Goal: Task Accomplishment & Management: Complete application form

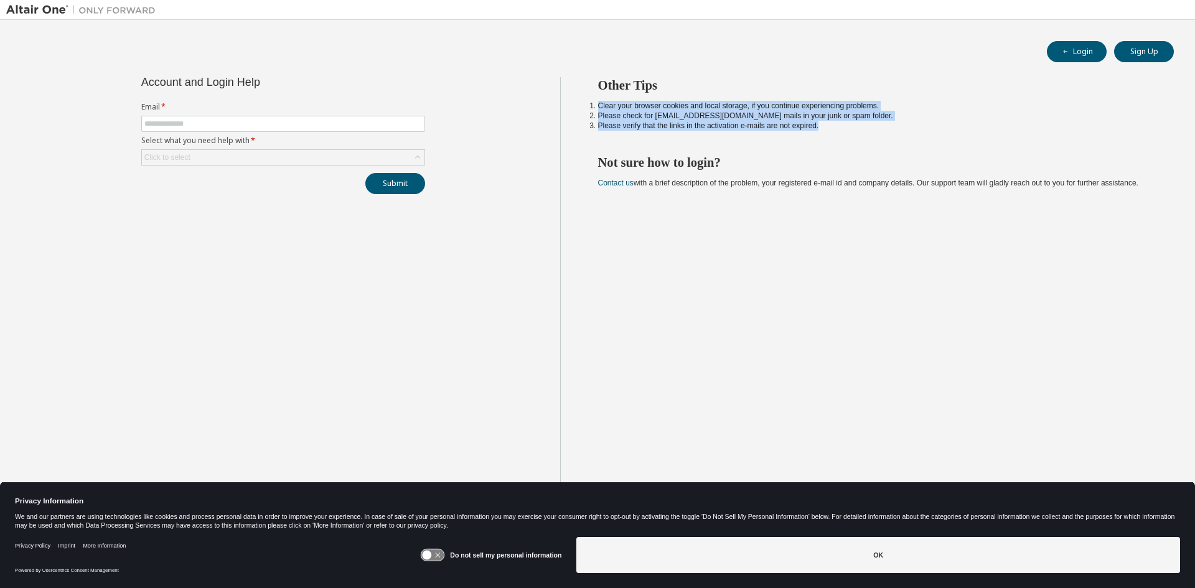
drag, startPoint x: 839, startPoint y: 124, endPoint x: 597, endPoint y: 104, distance: 243.5
click at [598, 104] on ol "Clear your browser cookies and local storage, if you continue experiencing prob…" at bounding box center [875, 116] width 554 height 30
click at [1066, 119] on li "Please check for [EMAIL_ADDRESS][DOMAIN_NAME] mails in your junk or spam folder." at bounding box center [875, 116] width 554 height 10
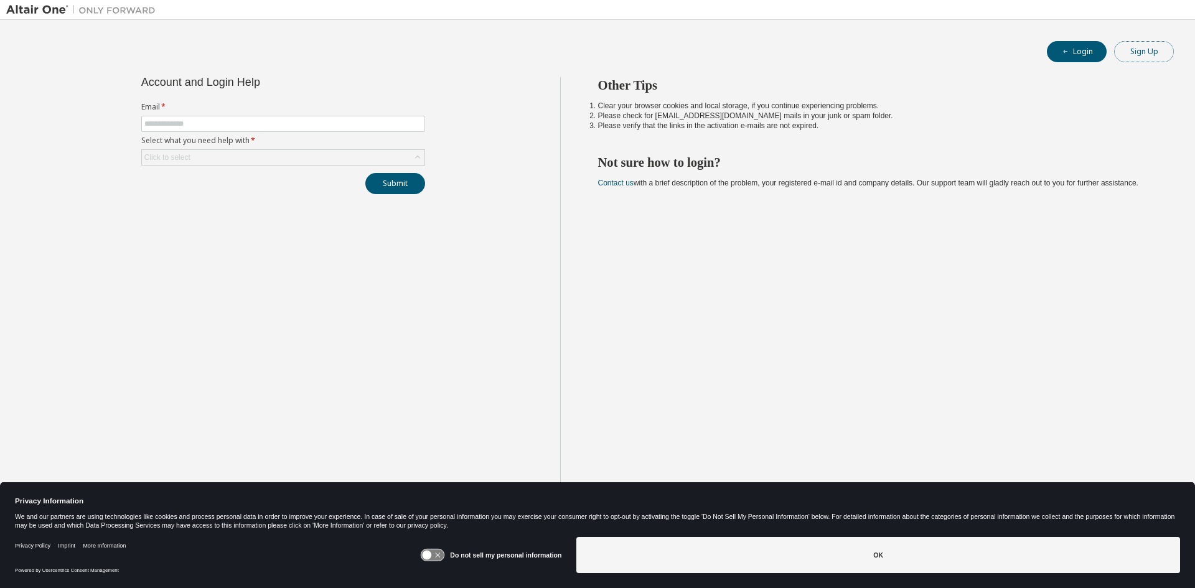
click at [1165, 47] on button "Sign Up" at bounding box center [1144, 51] width 60 height 21
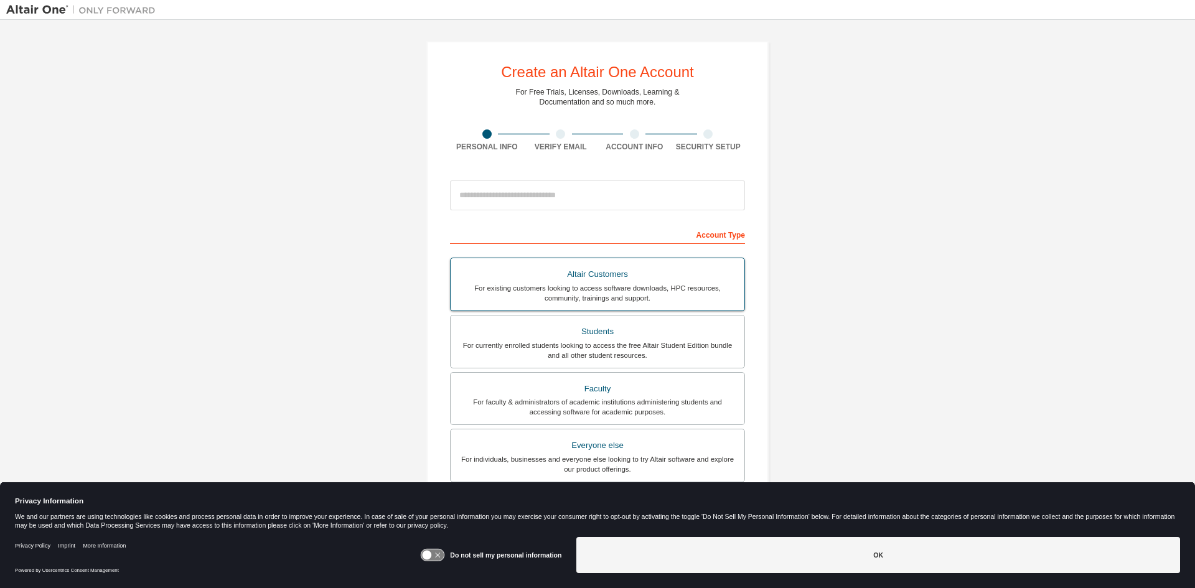
scroll to position [52, 0]
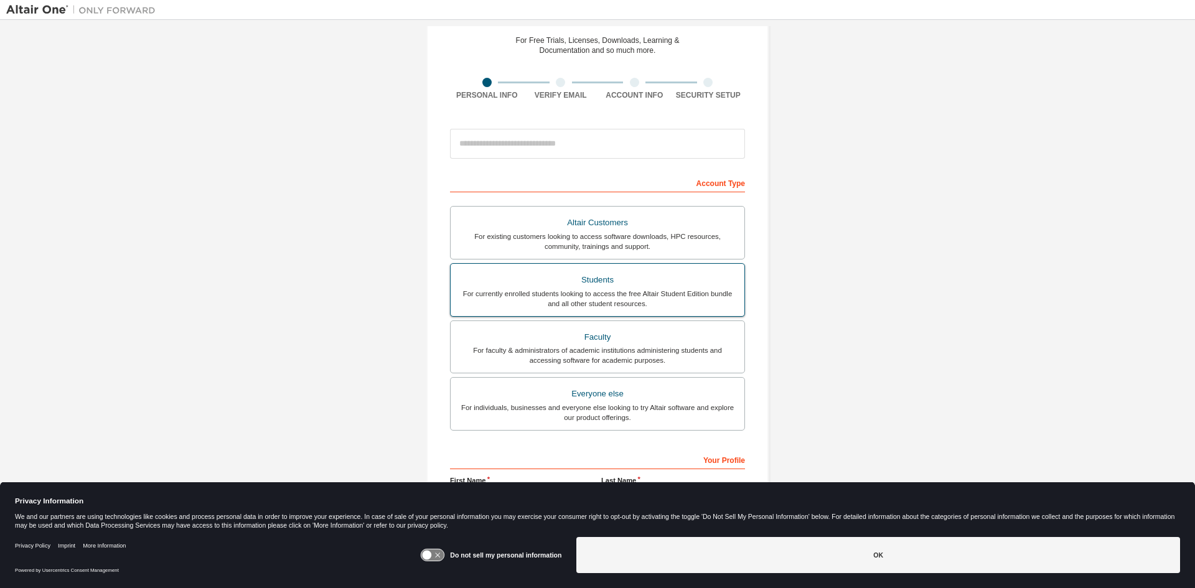
click at [612, 284] on div "Students" at bounding box center [597, 279] width 279 height 17
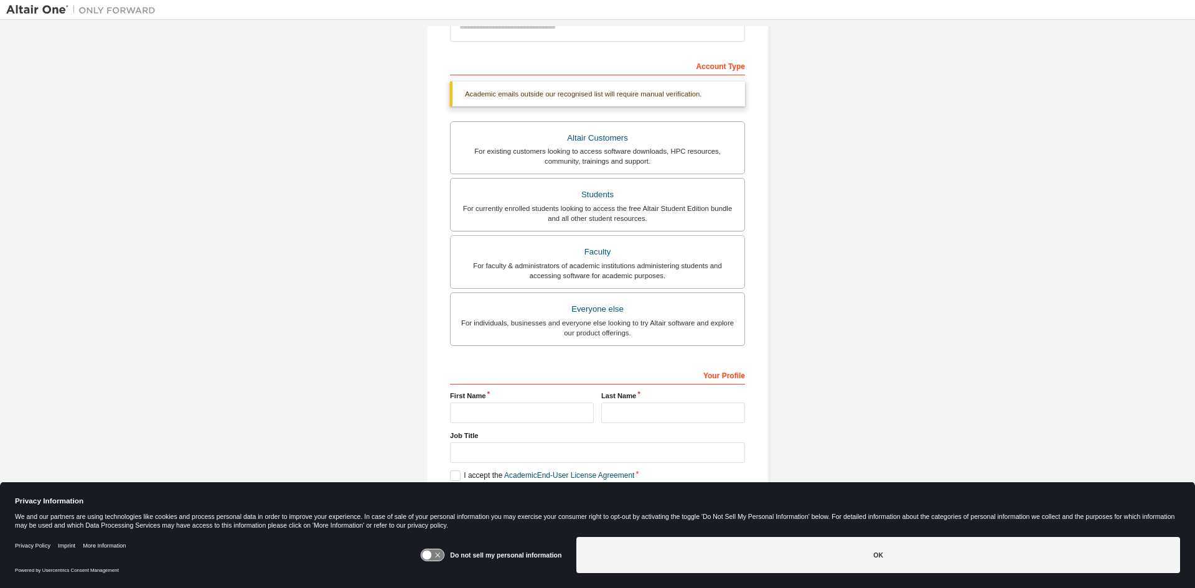
scroll to position [172, 0]
click at [522, 403] on input "text" at bounding box center [522, 409] width 144 height 21
type input "*********"
click at [646, 410] on input "text" at bounding box center [673, 409] width 144 height 21
type input "***"
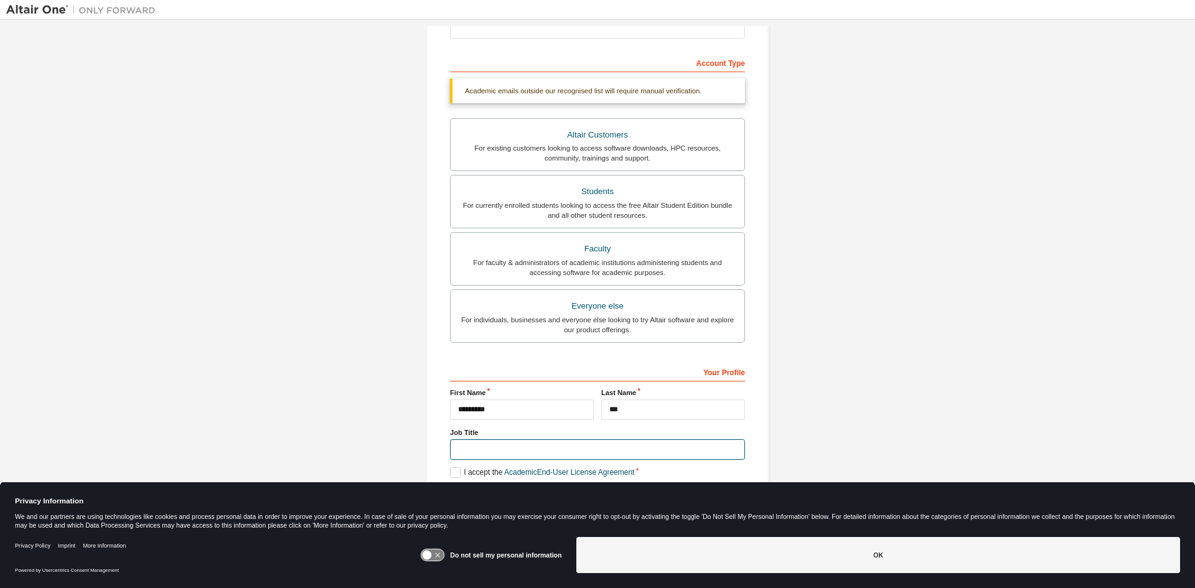
click at [550, 449] on input "text" at bounding box center [597, 449] width 295 height 21
click at [450, 472] on label "I accept the Academic End-User License Agreement" at bounding box center [542, 472] width 184 height 11
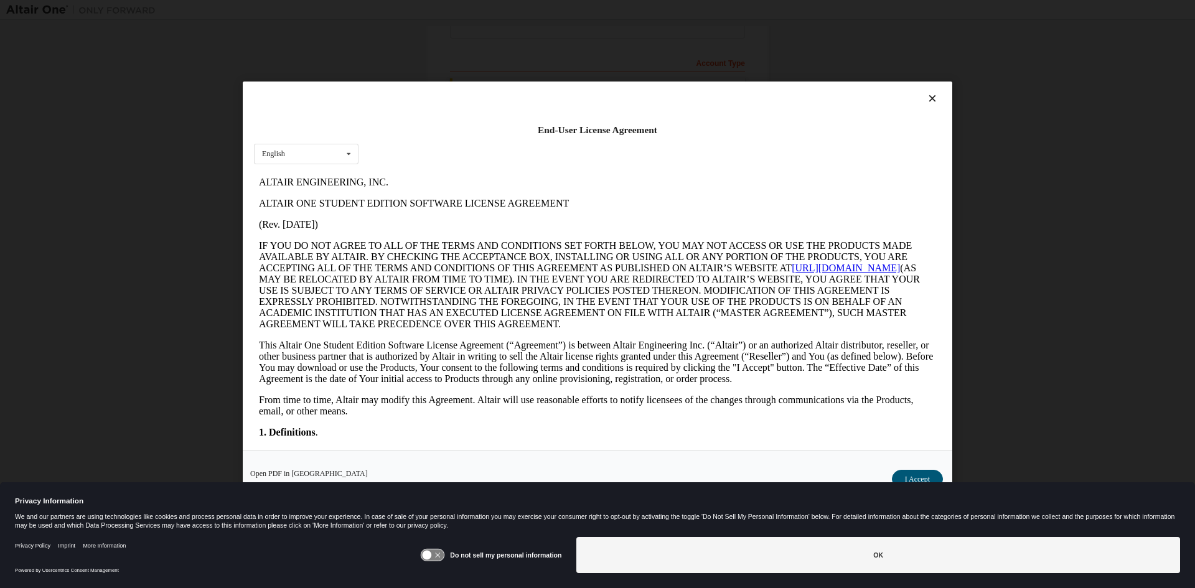
scroll to position [0, 0]
click at [910, 470] on button "I Accept" at bounding box center [917, 478] width 51 height 19
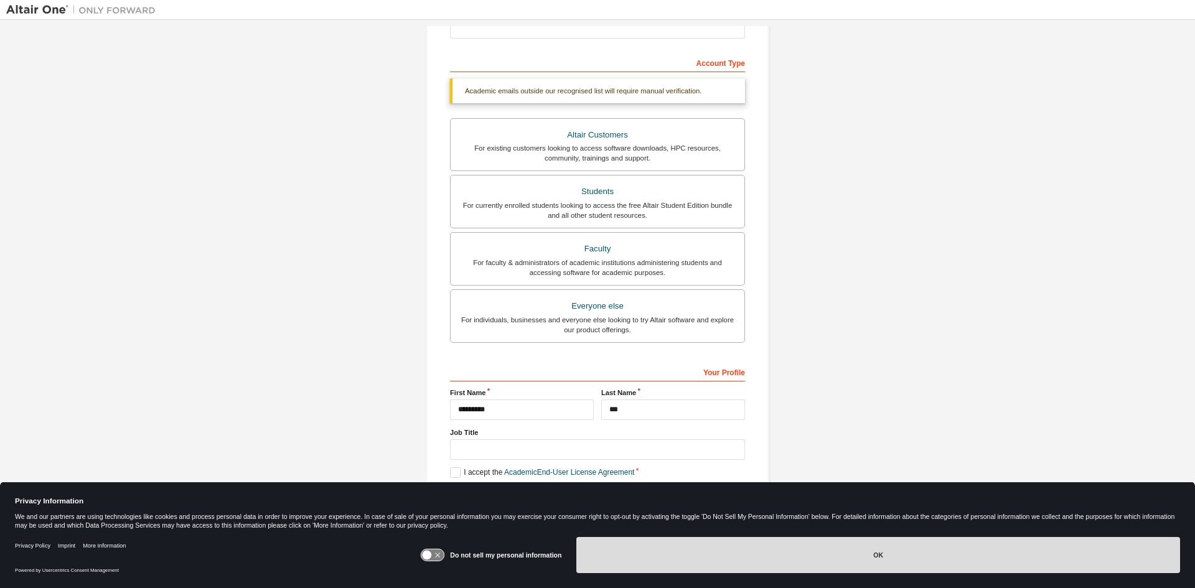
click at [767, 548] on button "OK" at bounding box center [878, 555] width 604 height 36
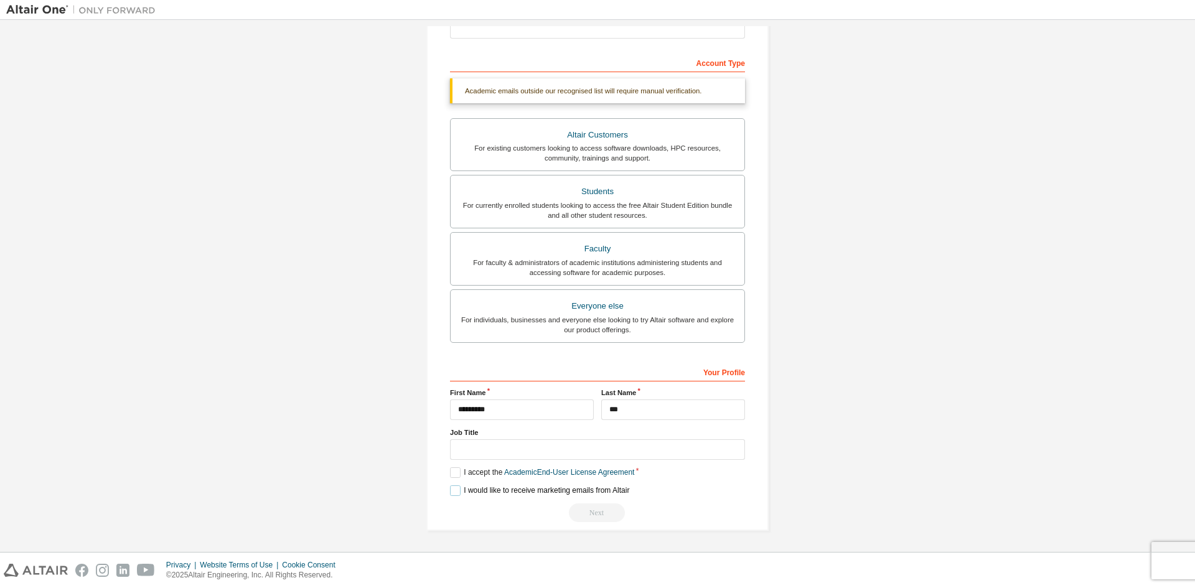
click at [450, 490] on label "I would like to receive marketing emails from Altair" at bounding box center [539, 490] width 179 height 11
click at [599, 503] on div "**********" at bounding box center [597, 441] width 295 height 161
click at [602, 508] on div "Next" at bounding box center [597, 512] width 295 height 19
click at [576, 445] on input "text" at bounding box center [597, 449] width 295 height 21
type input "***"
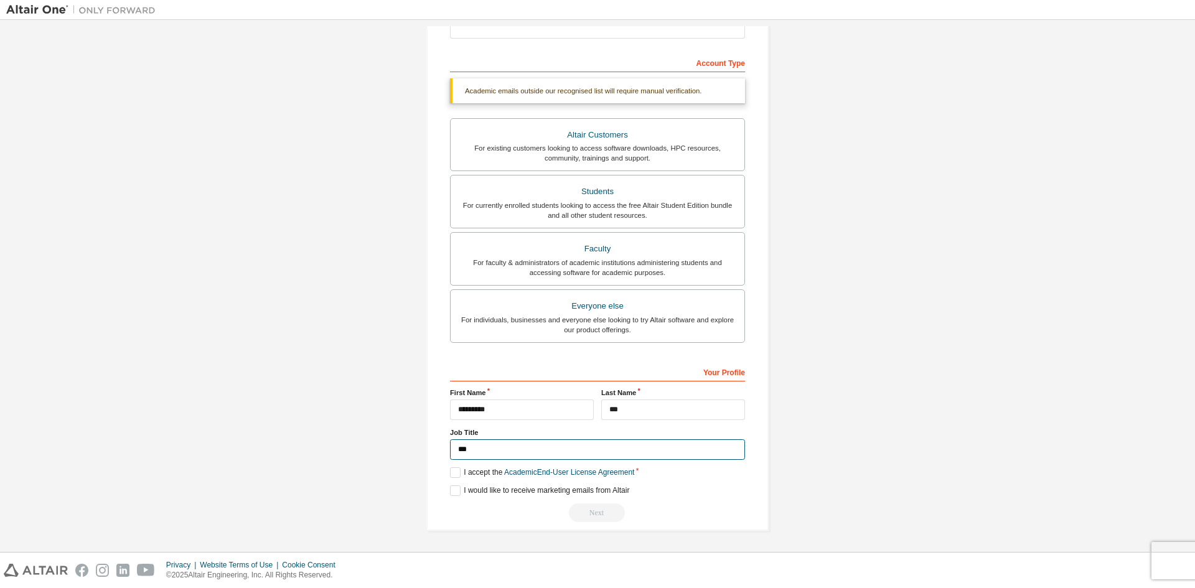
drag, startPoint x: 509, startPoint y: 452, endPoint x: 363, endPoint y: 447, distance: 145.7
click at [363, 447] on div "Create an Altair One Account For Free Trials, Licenses, Downloads, Learning & D…" at bounding box center [597, 199] width 1182 height 691
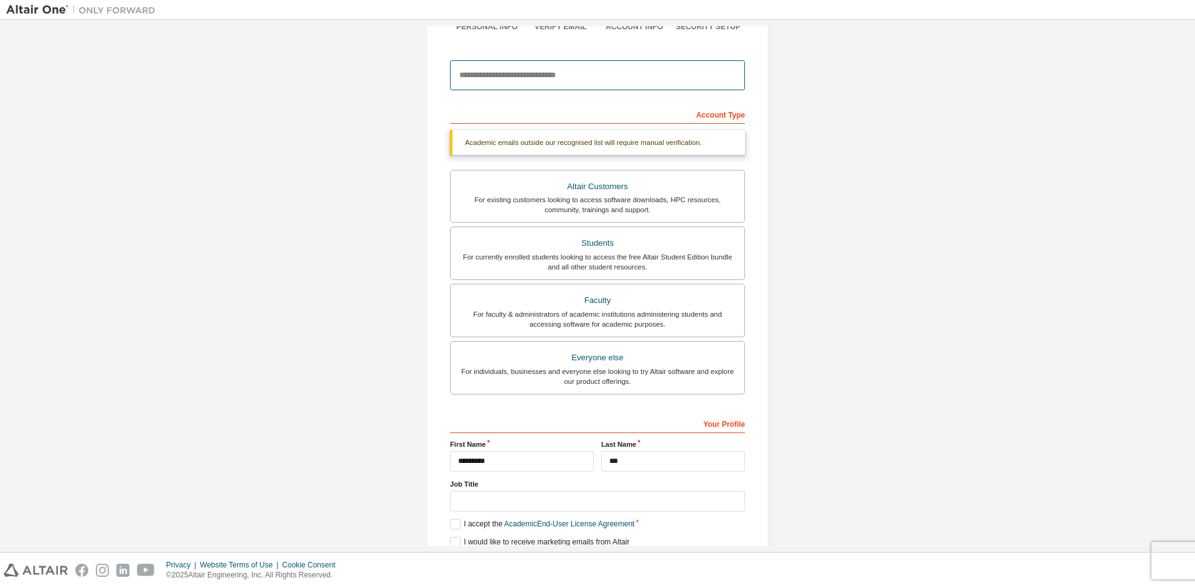
click at [482, 75] on input "email" at bounding box center [597, 75] width 295 height 30
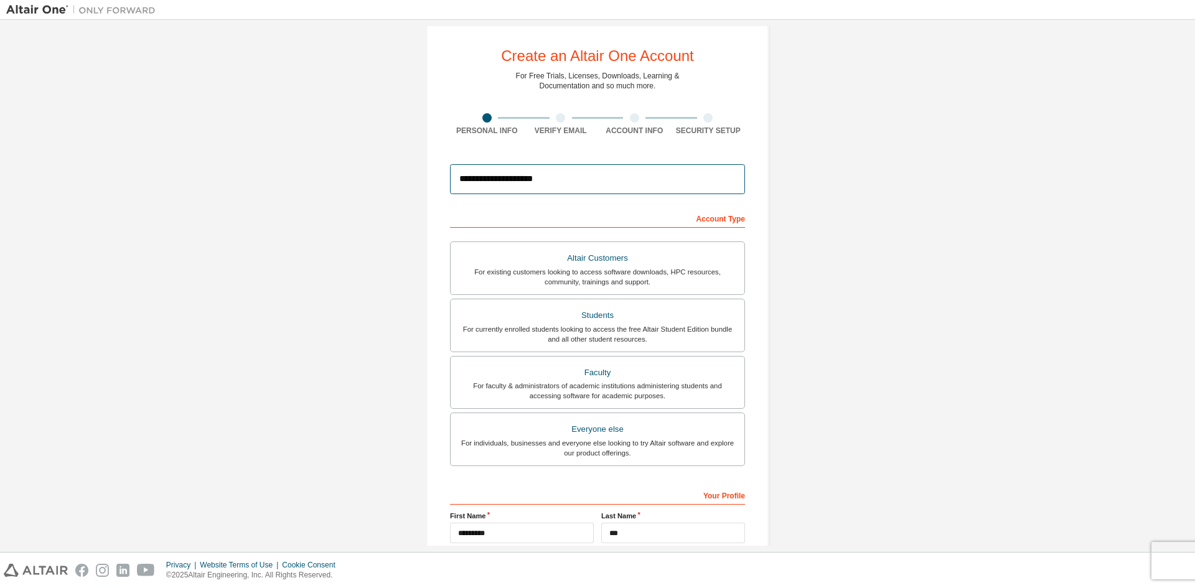
scroll to position [139, 0]
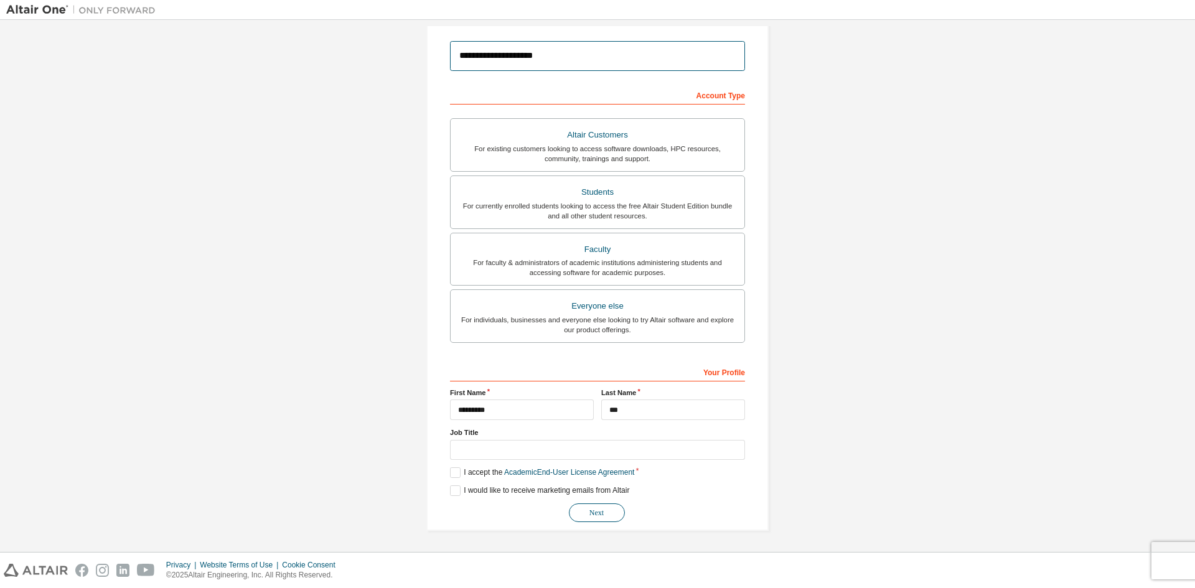
type input "**********"
click at [605, 510] on button "Next" at bounding box center [597, 512] width 56 height 19
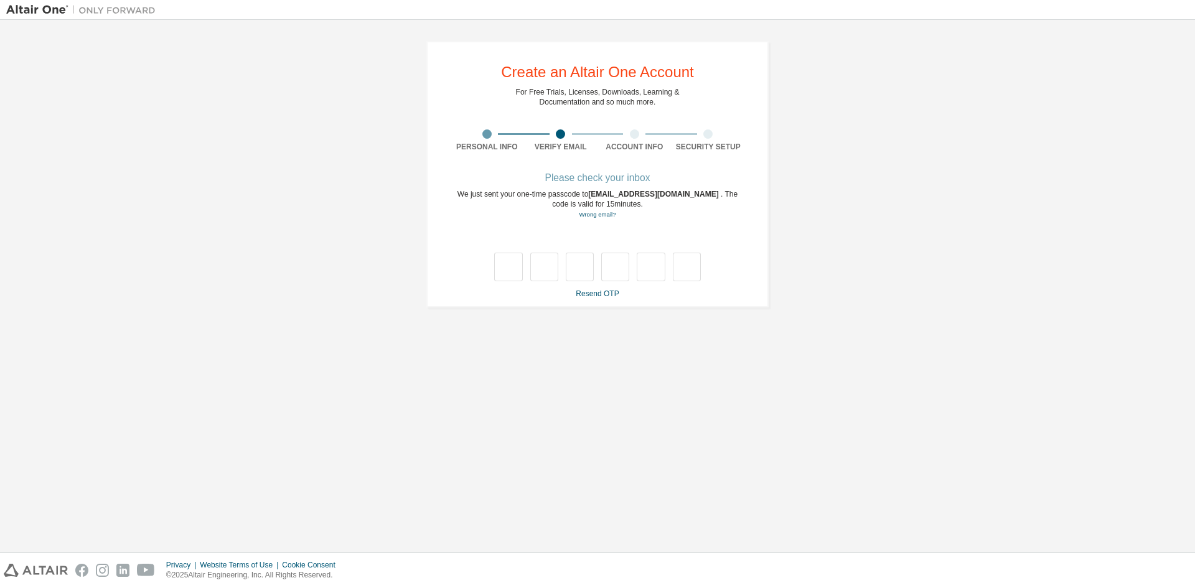
scroll to position [0, 0]
click at [588, 180] on div "Please check your inbox" at bounding box center [597, 177] width 295 height 7
drag, startPoint x: 455, startPoint y: 193, endPoint x: 732, endPoint y: 211, distance: 276.8
click at [734, 212] on div "We just sent your one-time passcode to [EMAIL_ADDRESS][DOMAIN_NAME] . The code …" at bounding box center [597, 204] width 295 height 30
click at [703, 223] on div "Please check your inbox We just sent your one-time passcode to [EMAIL_ADDRESS][…" at bounding box center [597, 236] width 295 height 124
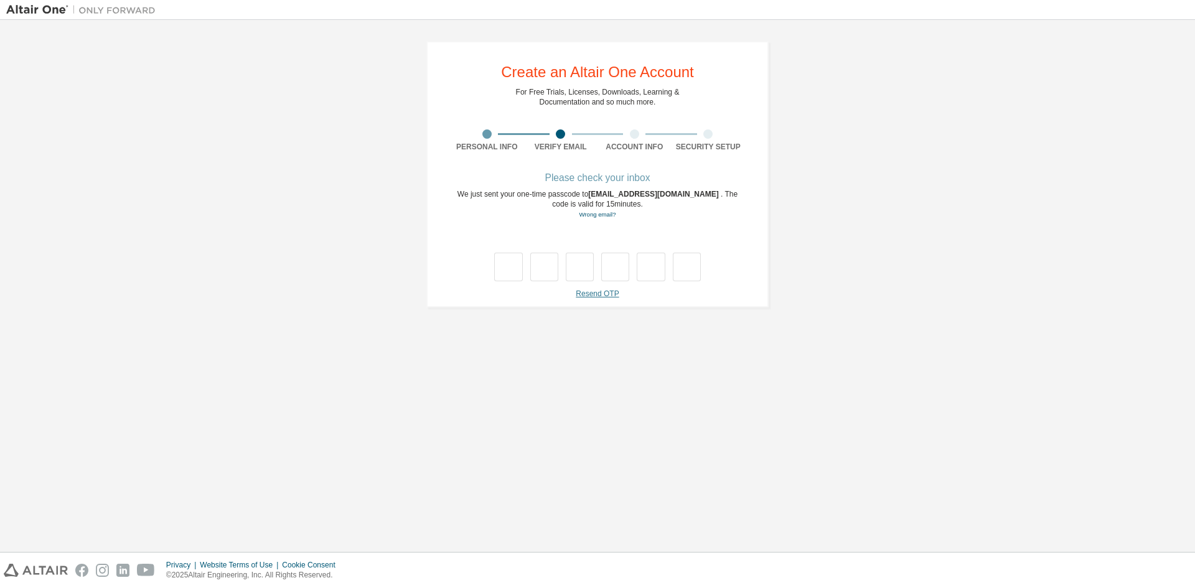
click at [604, 296] on link "Resend OTP" at bounding box center [597, 293] width 43 height 9
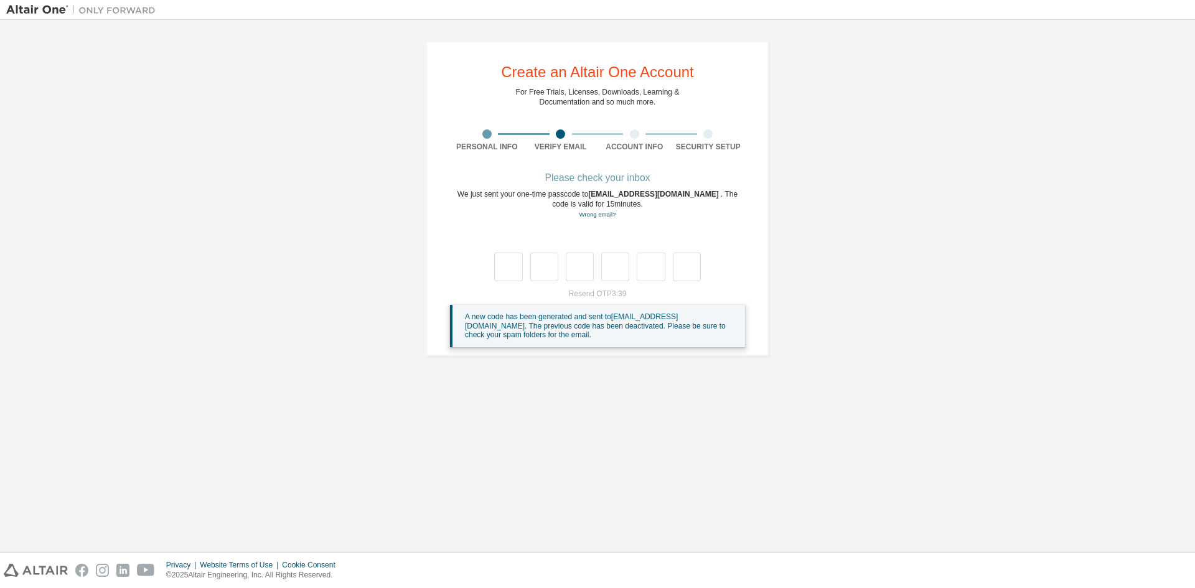
click at [381, 185] on div "**********" at bounding box center [597, 198] width 1182 height 345
click at [203, 225] on div "**********" at bounding box center [597, 198] width 1182 height 345
click at [381, 4] on div at bounding box center [671, 9] width 1018 height 19
